Goal: Find contact information: Find contact information

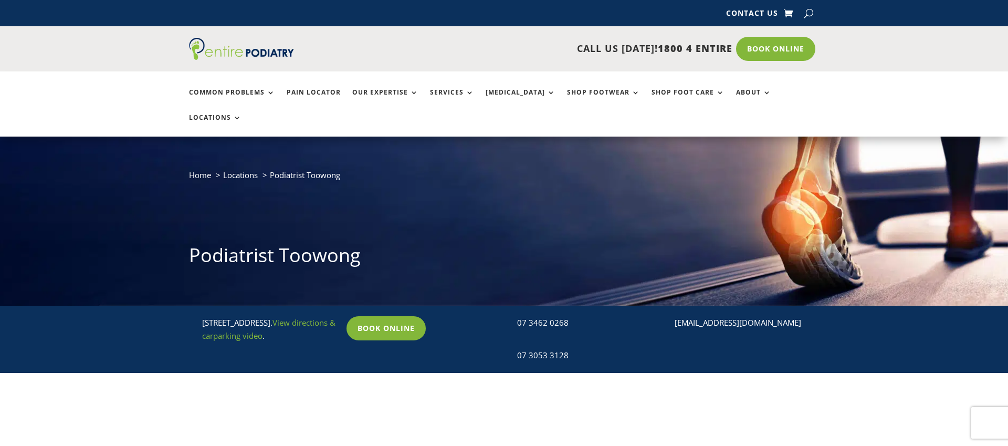
click at [787, 48] on link "Book Online" at bounding box center [775, 49] width 79 height 24
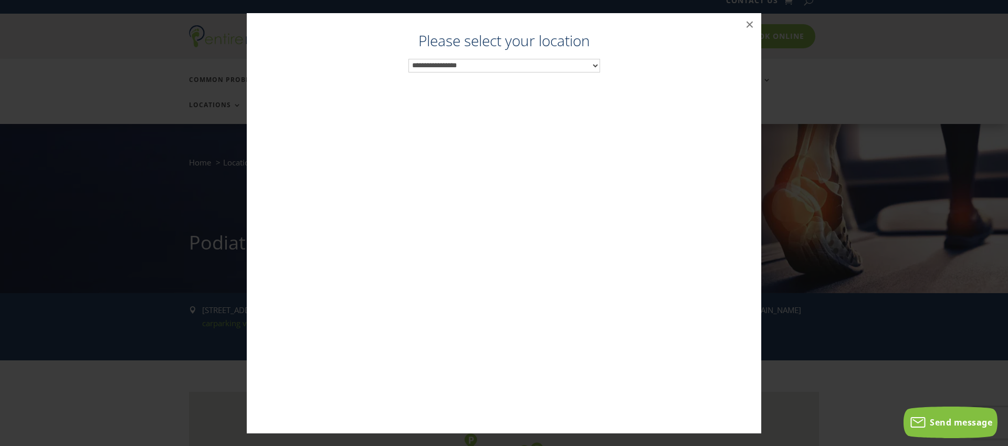
scroll to position [13, 0]
click at [586, 67] on select "**********" at bounding box center [504, 66] width 192 height 14
click at [751, 25] on button "×" at bounding box center [749, 24] width 23 height 23
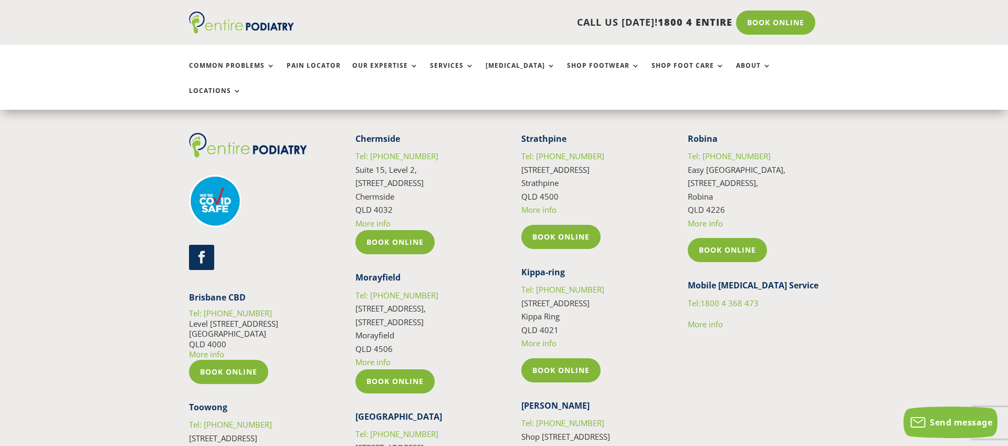
scroll to position [4616, 0]
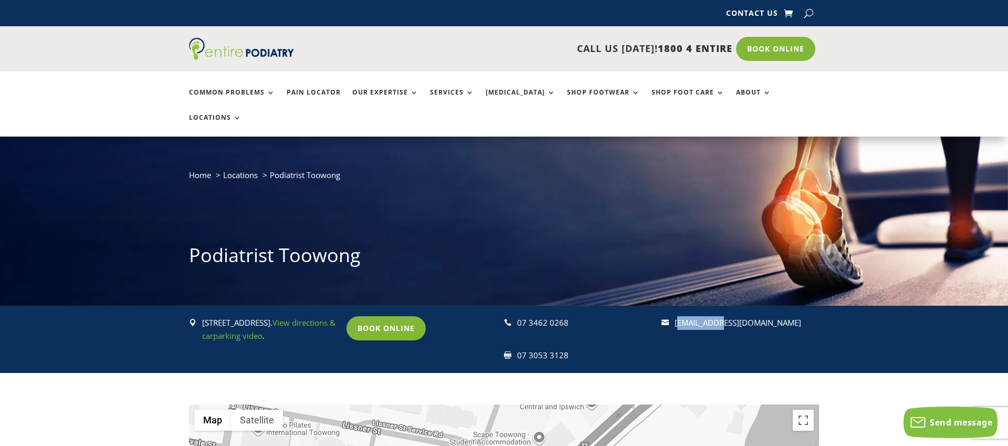
drag, startPoint x: 0, startPoint y: 0, endPoint x: 676, endPoint y: 303, distance: 741.1
click at [676, 305] on div " [STREET_ADDRESS]. View directions & carparking video . Book Online  07 3462 …" at bounding box center [504, 338] width 630 height 67
drag, startPoint x: 825, startPoint y: 300, endPoint x: 675, endPoint y: 299, distance: 150.1
click at [675, 305] on div " [STREET_ADDRESS]. View directions & carparking video . Book Online  07 3462 …" at bounding box center [504, 338] width 1008 height 67
copy link "[EMAIL_ADDRESS][DOMAIN_NAME]"
